Goal: Task Accomplishment & Management: Use online tool/utility

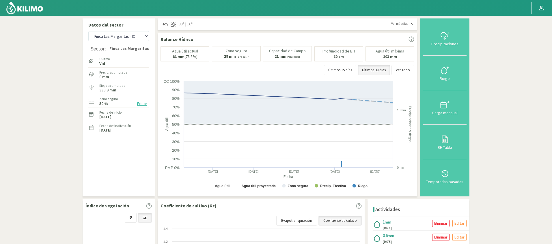
select select "109: Object"
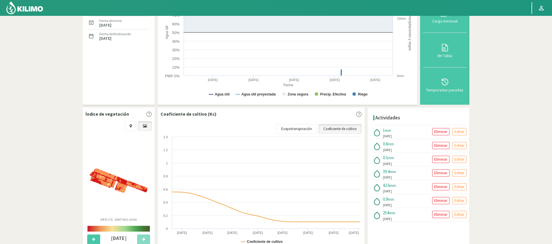
scroll to position [104, 0]
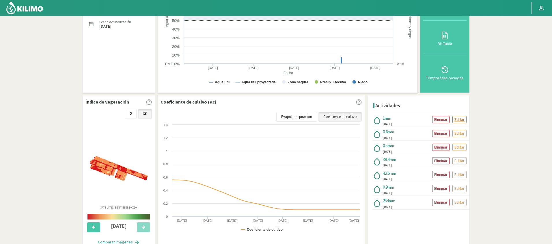
click at [458, 120] on p "Editar" at bounding box center [459, 119] width 10 height 7
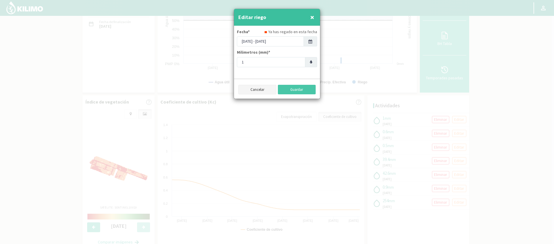
click at [247, 88] on button "Cancelar" at bounding box center [257, 90] width 38 height 10
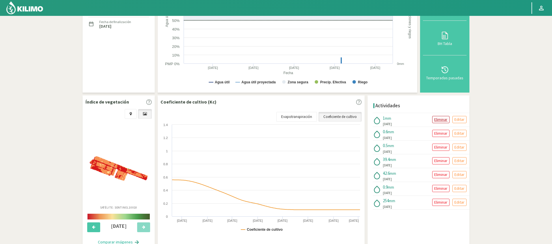
click at [442, 121] on p "Eliminar" at bounding box center [440, 119] width 13 height 7
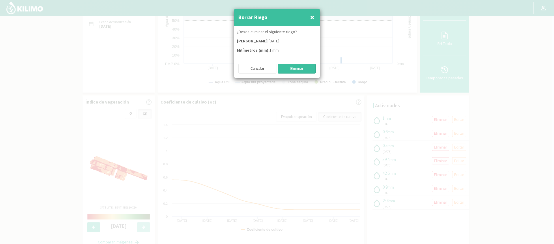
click at [301, 72] on button "Eliminar" at bounding box center [297, 69] width 38 height 10
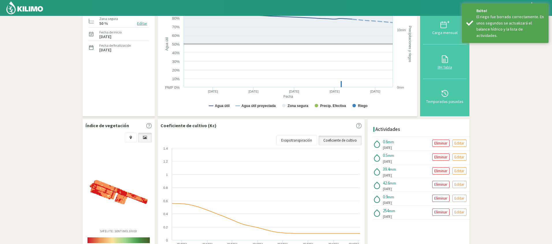
scroll to position [35, 0]
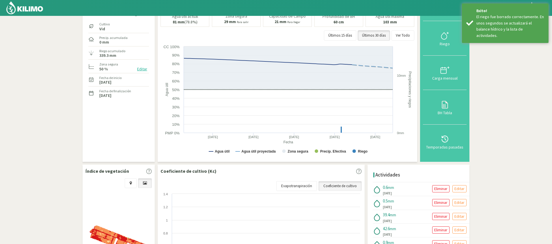
drag, startPoint x: 449, startPoint y: 50, endPoint x: 445, endPoint y: 52, distance: 4.4
click at [449, 50] on button "Riego" at bounding box center [445, 38] width 44 height 34
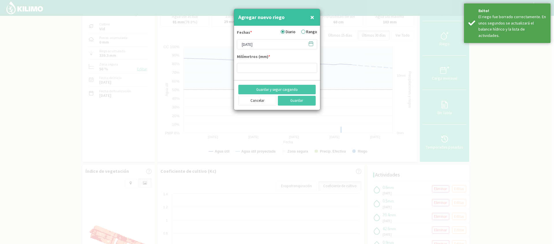
type input "0.62"
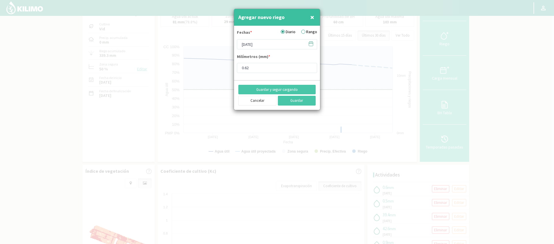
click at [308, 45] on icon at bounding box center [310, 43] width 5 height 5
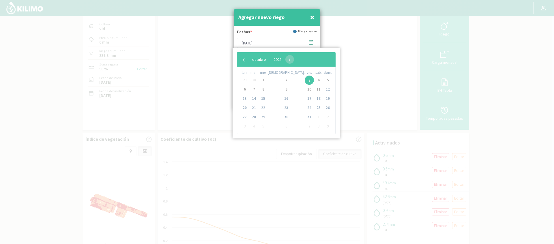
click at [255, 79] on span "30" at bounding box center [253, 80] width 9 height 9
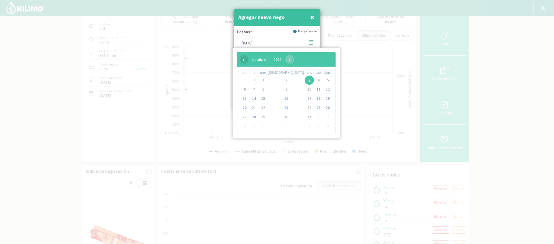
click at [246, 58] on span "‹" at bounding box center [244, 59] width 9 height 9
click at [252, 117] on span "30" at bounding box center [253, 117] width 9 height 9
type input "[DATE]"
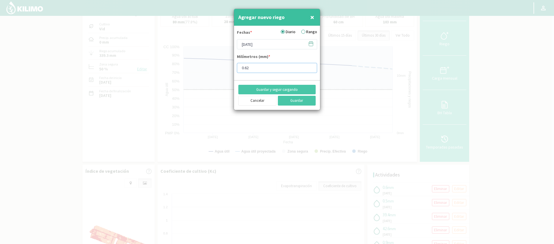
click at [257, 69] on input "0.62" at bounding box center [277, 68] width 80 height 10
type input "1"
type input "1.080"
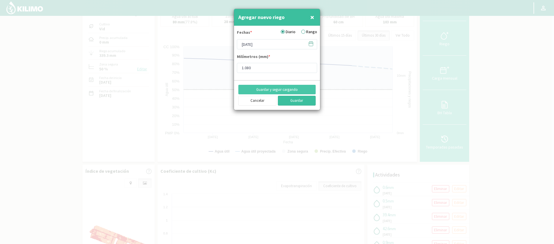
click at [302, 101] on button "Guardar" at bounding box center [297, 101] width 38 height 10
type input "[DATE]"
